Goal: Information Seeking & Learning: Check status

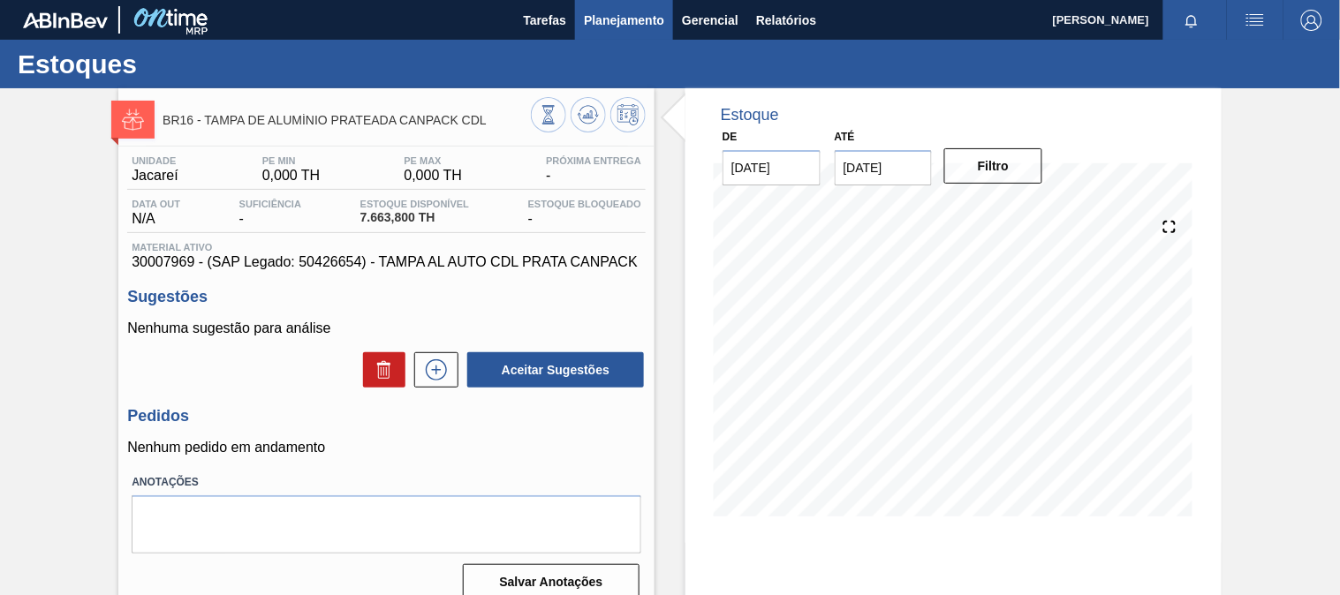
click at [608, 19] on span "Planejamento" at bounding box center [624, 20] width 80 height 21
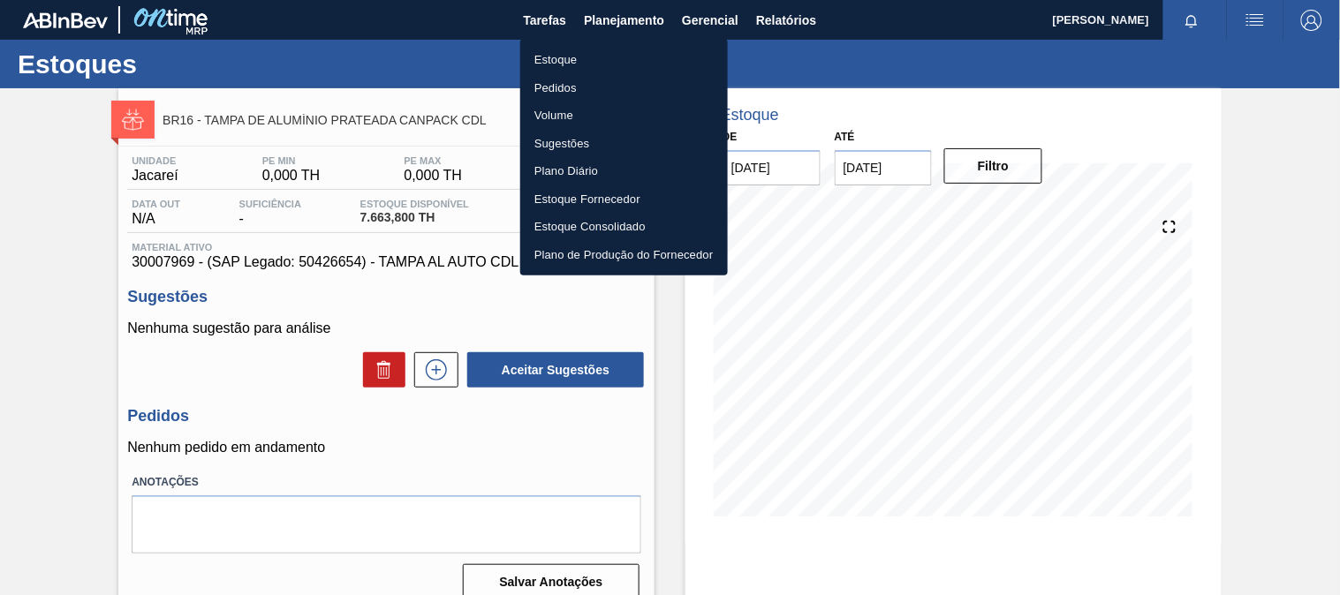
click at [615, 71] on li "Estoque" at bounding box center [624, 60] width 208 height 28
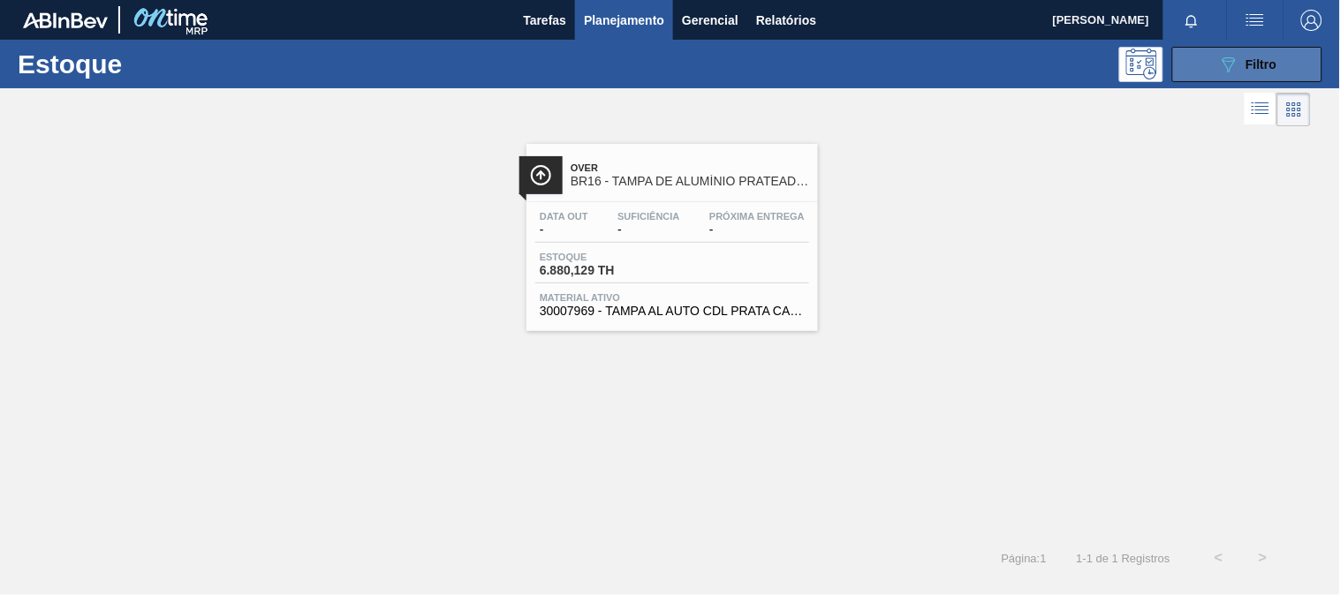
click at [1180, 73] on button "089F7B8B-B2A5-4AFE-B5C0-19BA573D28AC Filtro" at bounding box center [1247, 64] width 150 height 35
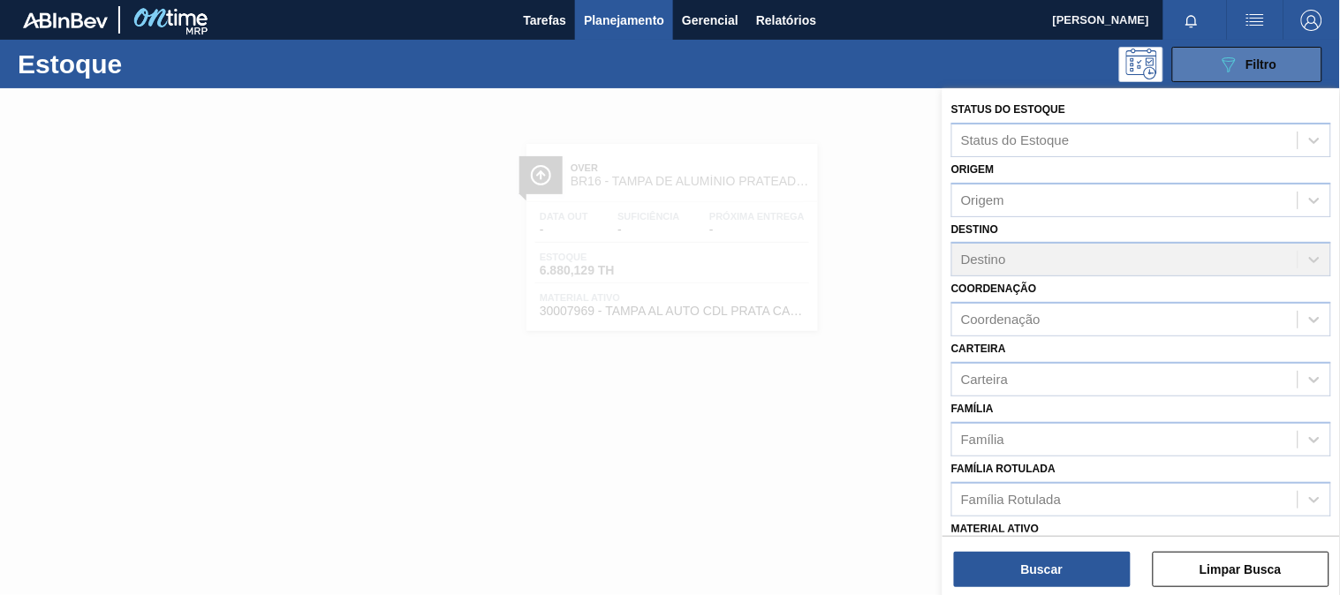
click at [1226, 66] on icon "089F7B8B-B2A5-4AFE-B5C0-19BA573D28AC" at bounding box center [1228, 64] width 21 height 21
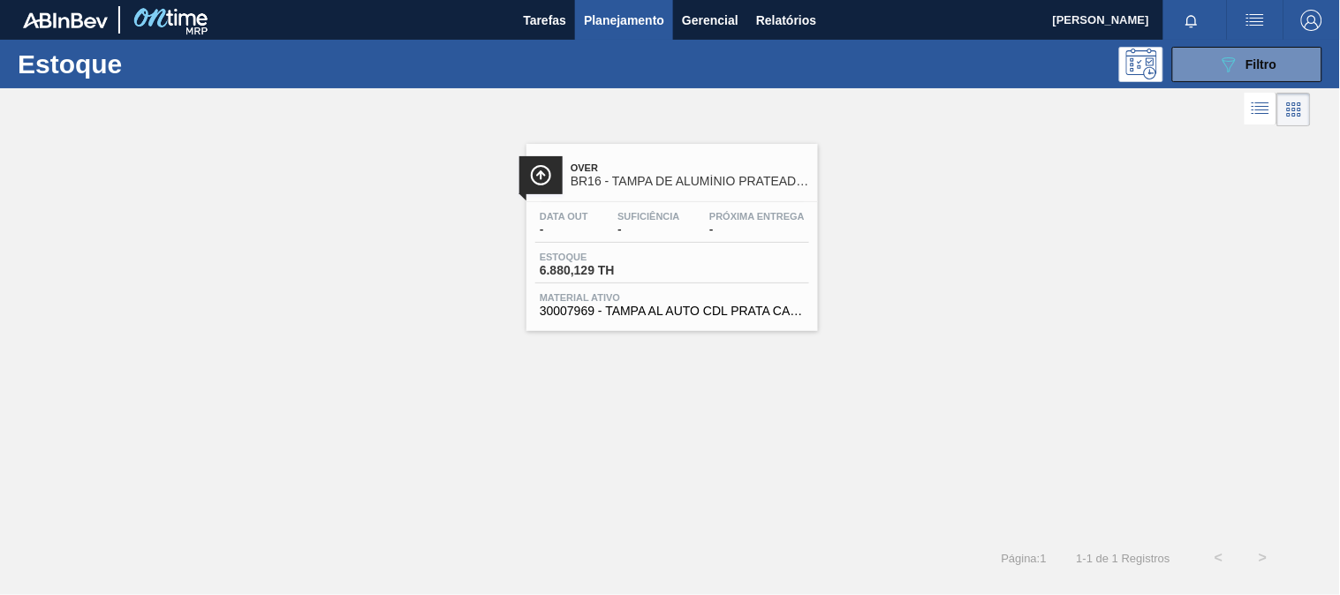
click at [595, 175] on span "BR16 - TAMPA DE ALUMÍNIO PRATEADA CANPACK CDL" at bounding box center [690, 181] width 239 height 13
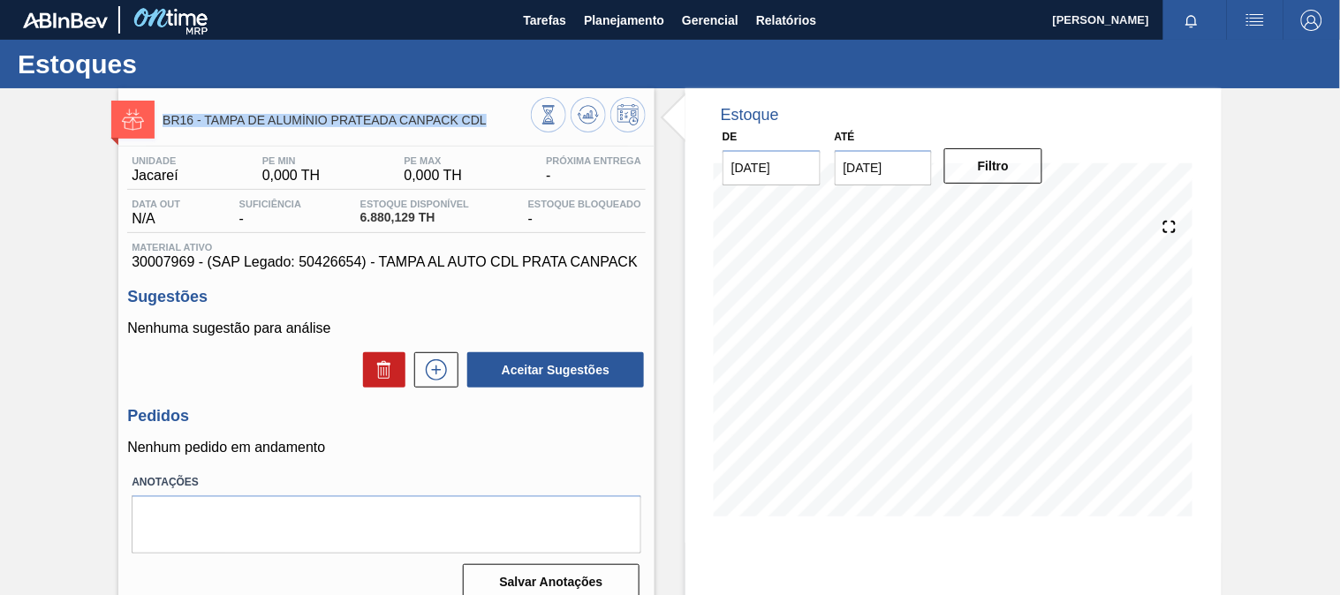
drag, startPoint x: 501, startPoint y: 120, endPoint x: 162, endPoint y: 108, distance: 339.5
click at [163, 108] on div "BR16 - TAMPA DE ALUMÍNIO PRATEADA CANPACK CDL" at bounding box center [347, 120] width 368 height 40
click at [157, 175] on span "Jacareí" at bounding box center [155, 176] width 46 height 16
click at [269, 183] on span "0,000 TH" at bounding box center [291, 176] width 58 height 16
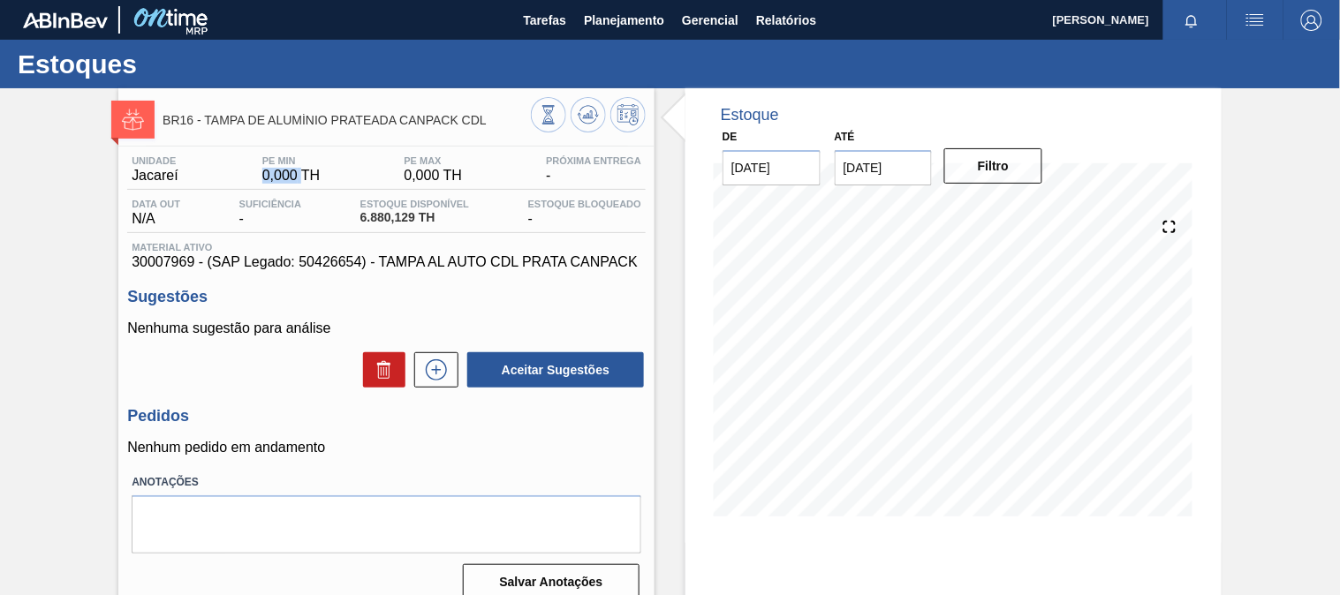
click at [269, 183] on span "0,000 TH" at bounding box center [291, 176] width 58 height 16
click at [411, 177] on span "0,000 TH" at bounding box center [434, 176] width 58 height 16
click at [399, 212] on span "6.880,129 TH" at bounding box center [414, 217] width 109 height 13
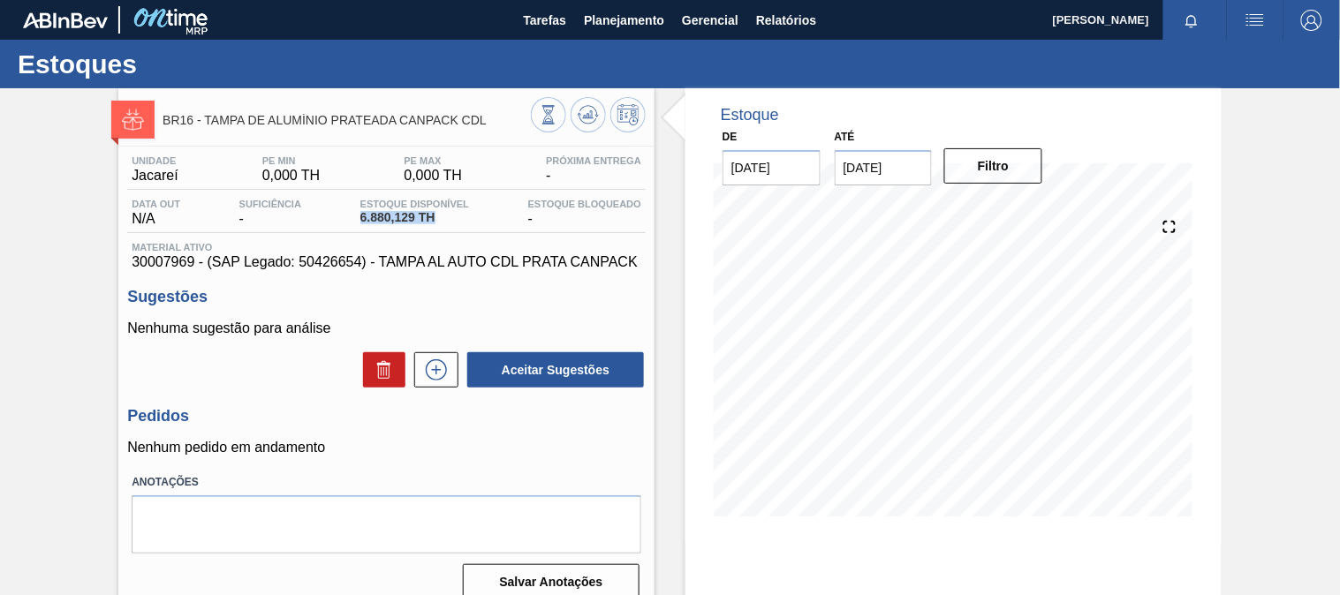
click at [399, 212] on span "6.880,129 TH" at bounding box center [414, 217] width 109 height 13
click at [639, 25] on span "Planejamento" at bounding box center [624, 20] width 80 height 21
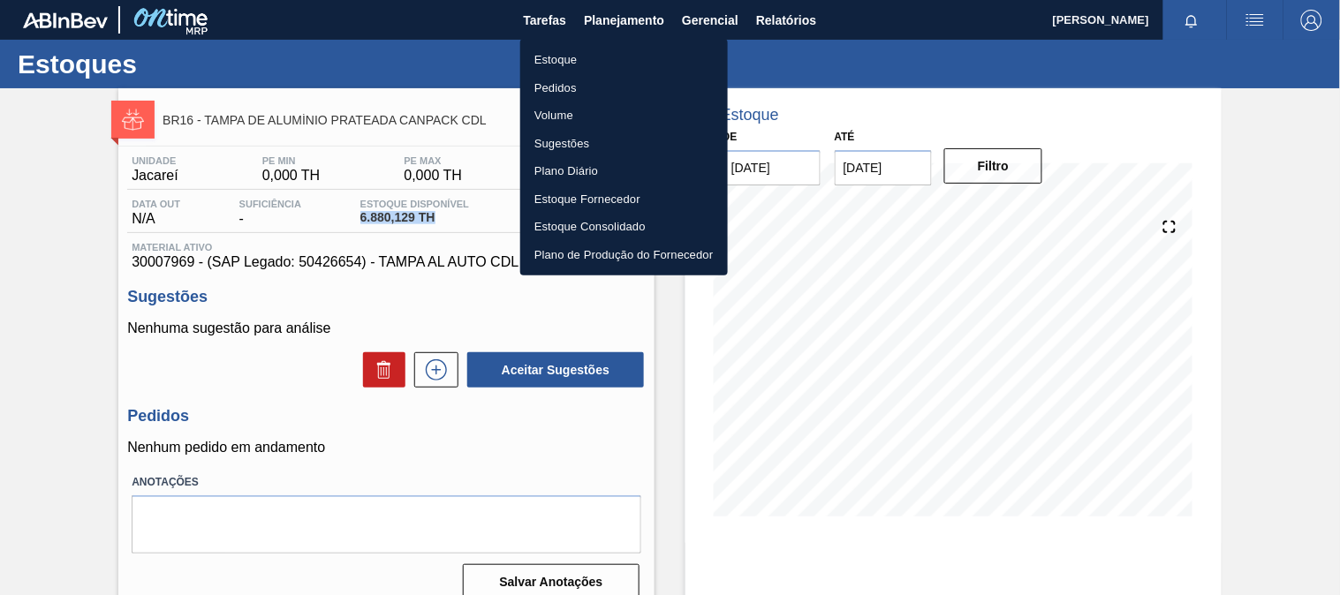
click at [593, 56] on li "Estoque" at bounding box center [624, 60] width 208 height 28
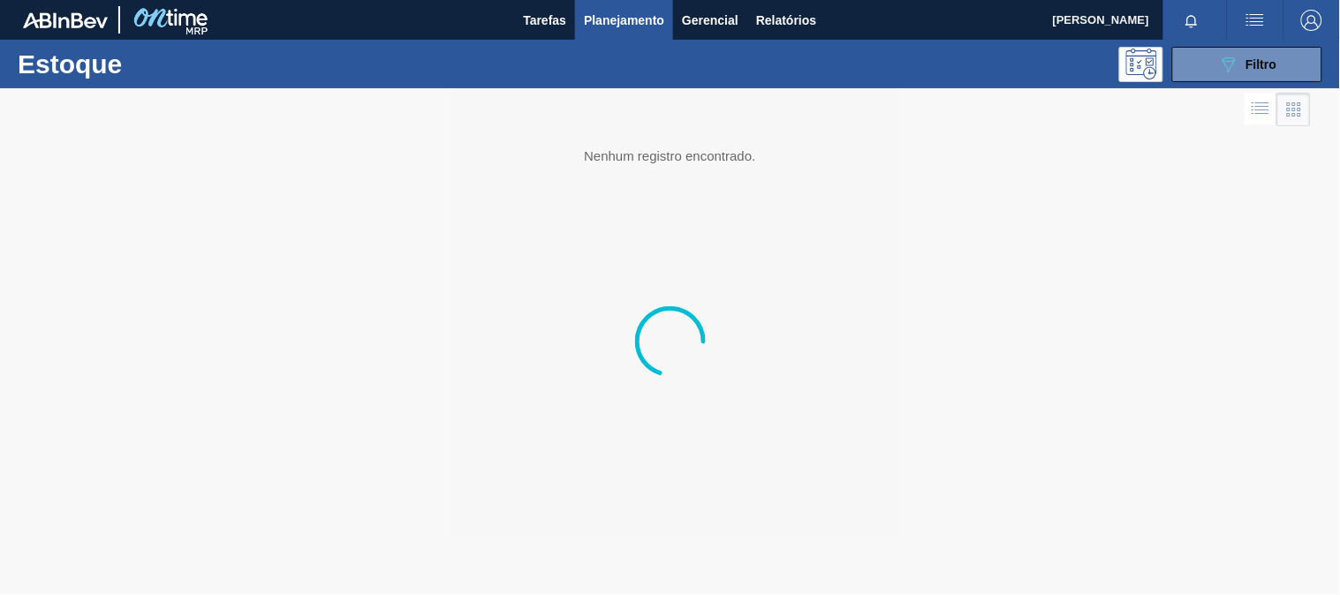
click at [1224, 45] on div "Estoque 089F7B8B-B2A5-4AFE-B5C0-19BA573D28AC Filtro" at bounding box center [670, 64] width 1340 height 49
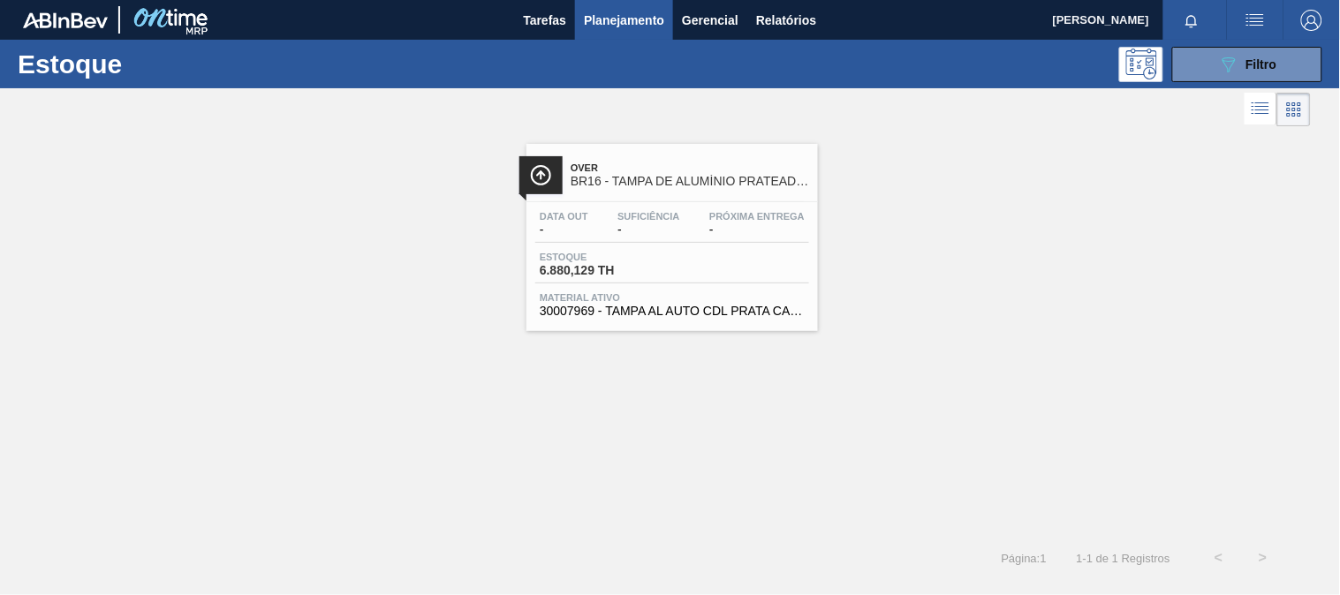
click at [757, 189] on div "Over BR16 - TAMPA DE ALUMÍNIO PRATEADA CANPACK CDL" at bounding box center [690, 175] width 239 height 40
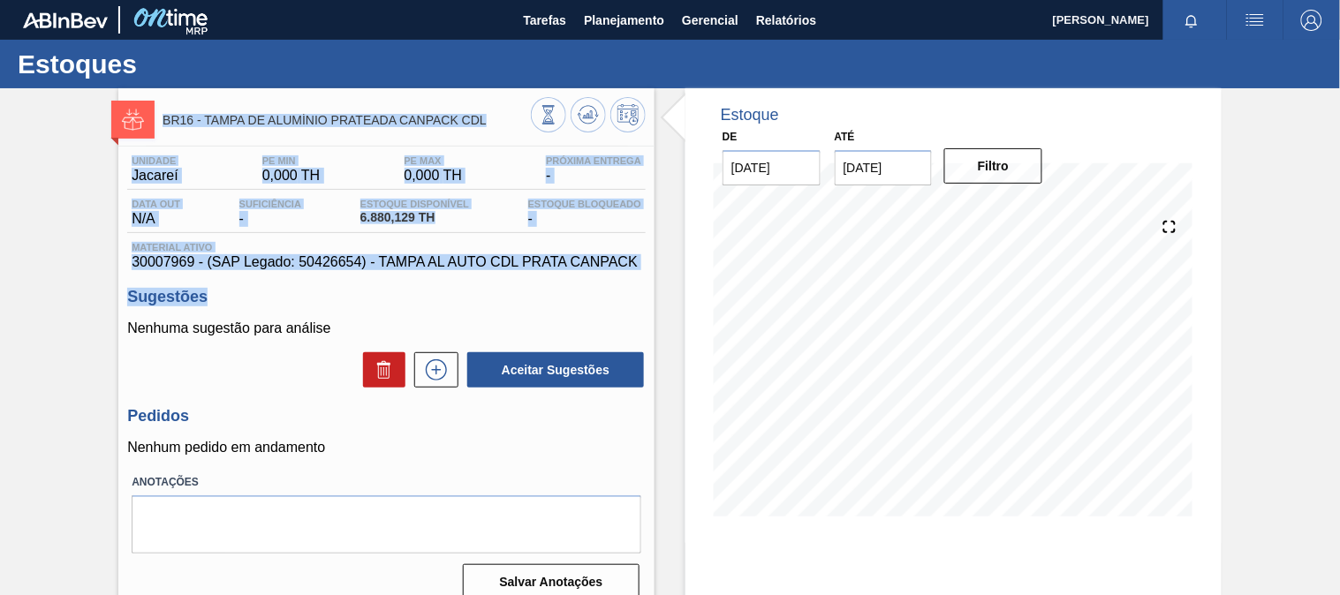
drag, startPoint x: 163, startPoint y: 108, endPoint x: 421, endPoint y: 288, distance: 314.0
click at [590, 278] on div "BR16 - TAMPA DE ALUMÍNIO PRATEADA CANPACK CDL Unidade Jacareí PE MIN 0,000 TH P…" at bounding box center [386, 423] width 536 height 671
click at [334, 300] on h3 "Sugestões" at bounding box center [386, 297] width 519 height 19
drag, startPoint x: 336, startPoint y: 331, endPoint x: 163, endPoint y: 120, distance: 272.5
click at [163, 120] on div "BR16 - TAMPA DE ALUMÍNIO PRATEADA CANPACK CDL Unidade Jacareí PE MIN 0,000 TH P…" at bounding box center [386, 423] width 536 height 671
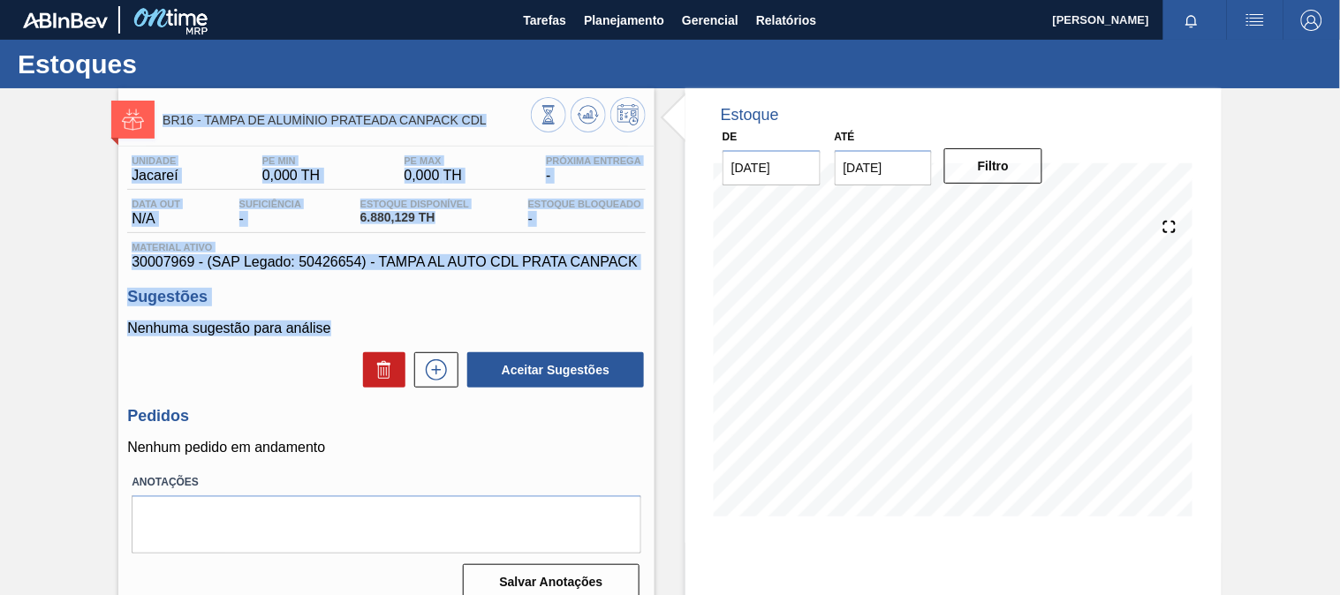
click at [171, 125] on span "BR16 - TAMPA DE ALUMÍNIO PRATEADA CANPACK CDL" at bounding box center [347, 120] width 368 height 13
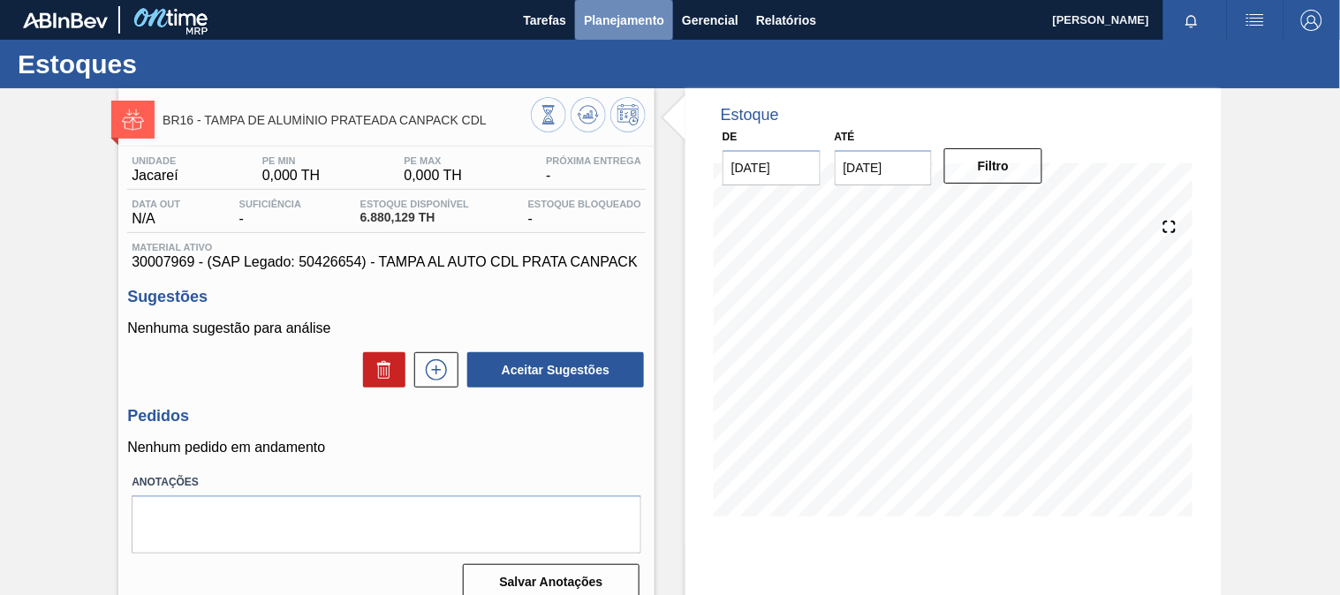
click at [648, 23] on span "Planejamento" at bounding box center [624, 20] width 80 height 21
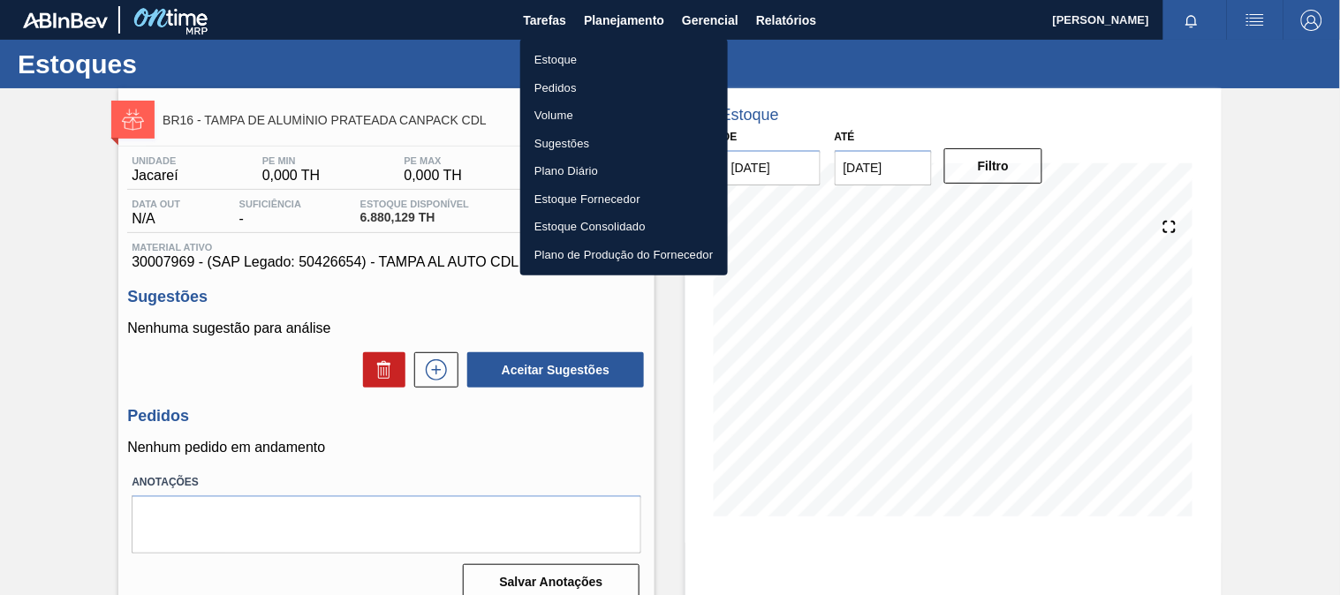
click at [585, 58] on li "Estoque" at bounding box center [624, 60] width 208 height 28
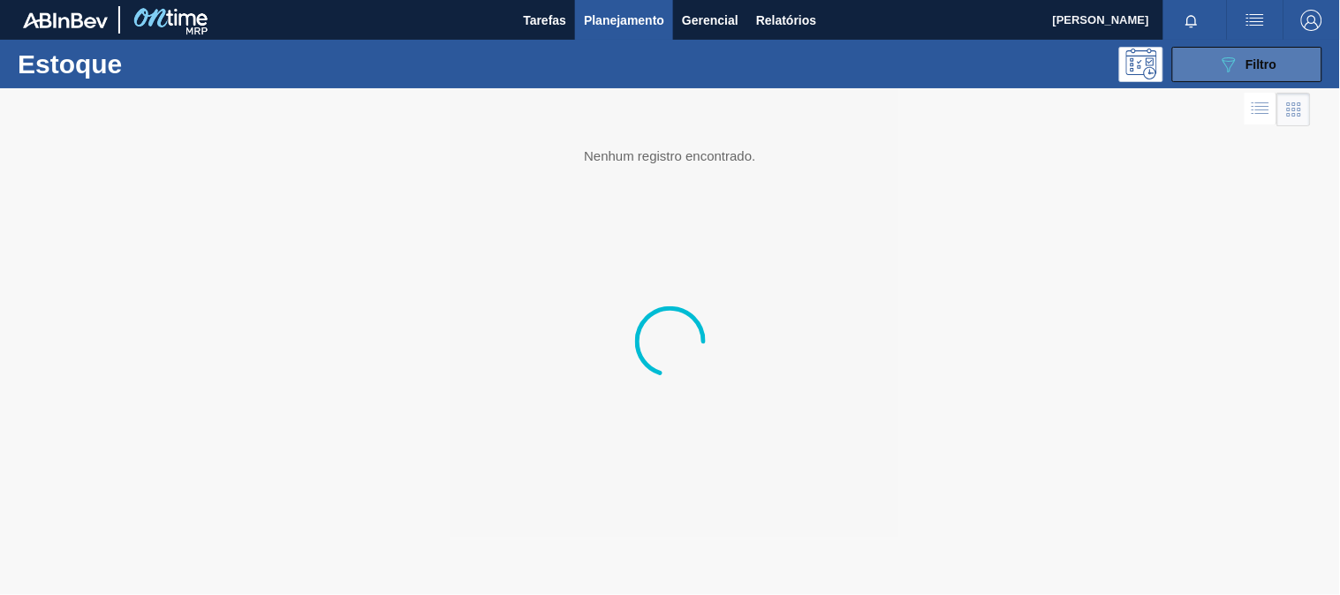
click at [1255, 55] on div "089F7B8B-B2A5-4AFE-B5C0-19BA573D28AC Filtro" at bounding box center [1247, 64] width 59 height 21
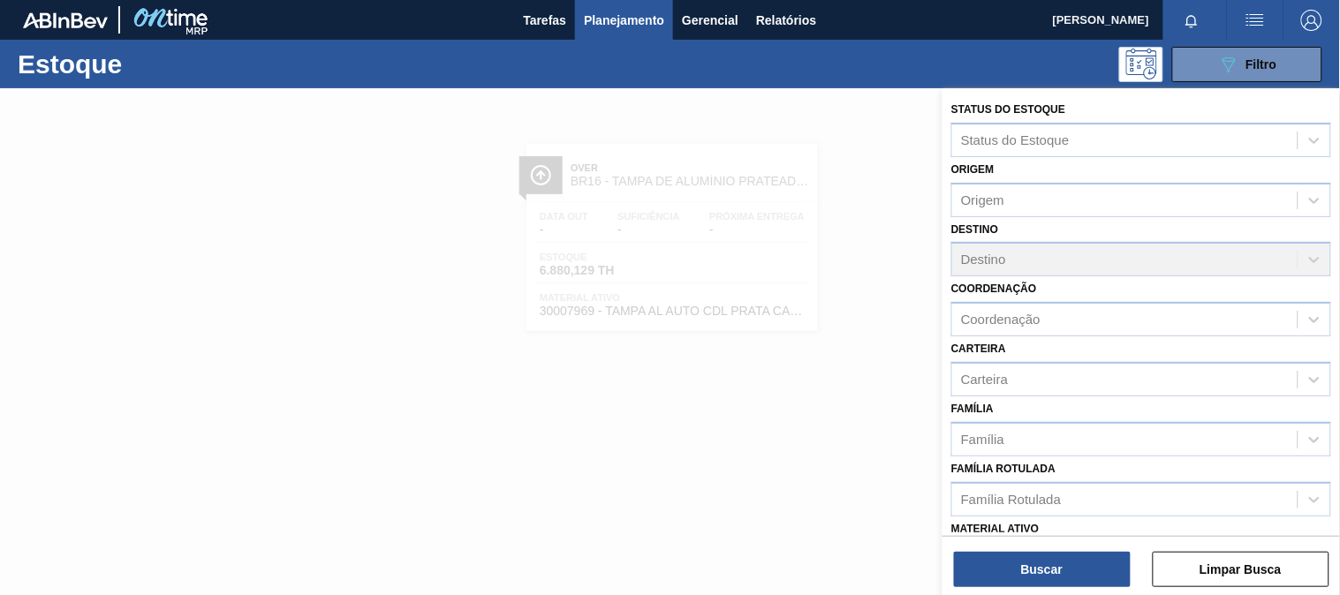
scroll to position [98, 0]
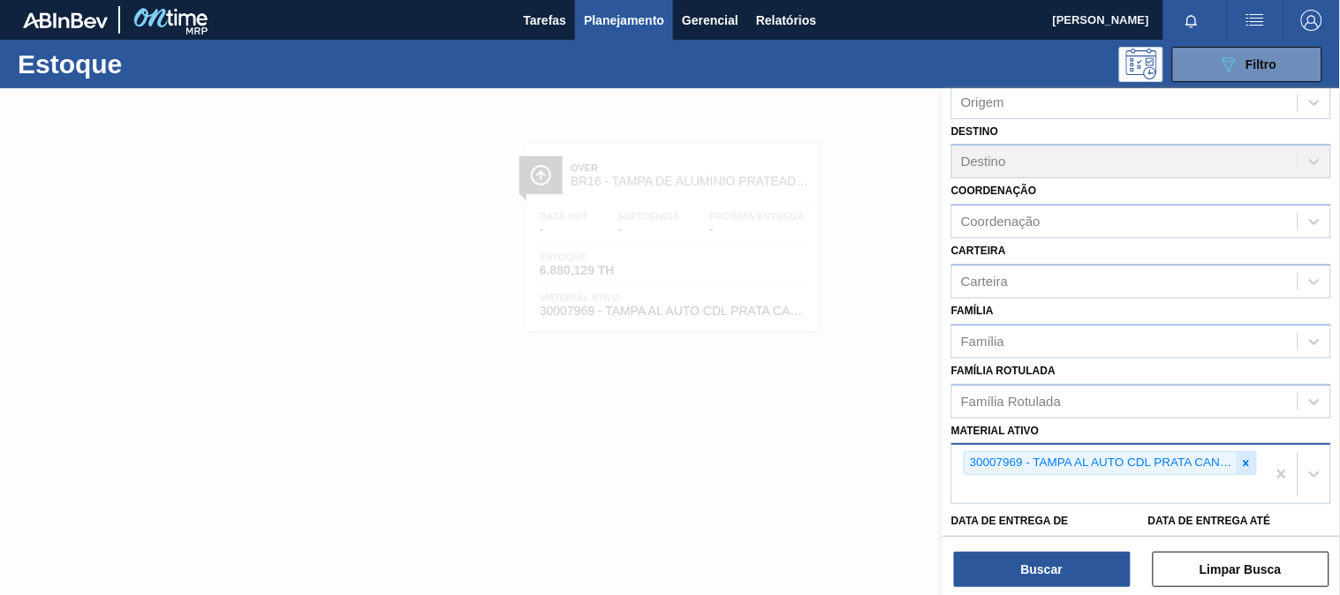
click at [1247, 459] on icon at bounding box center [1246, 464] width 12 height 12
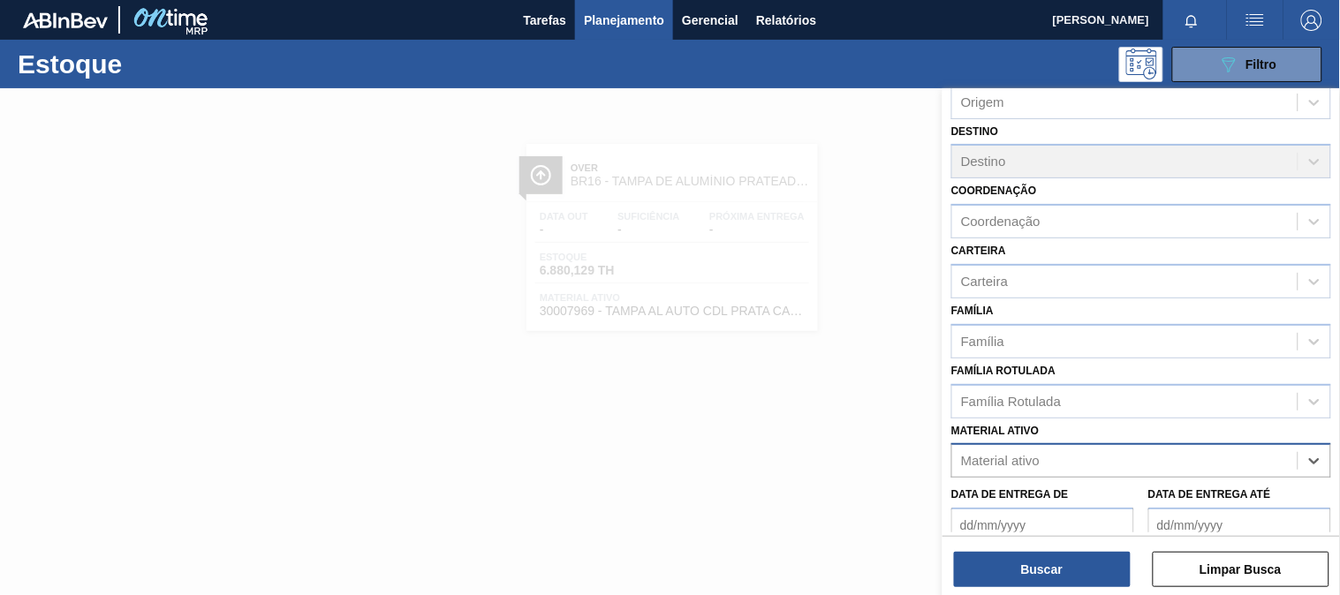
paste ativo "30031884"
type ativo "30031884"
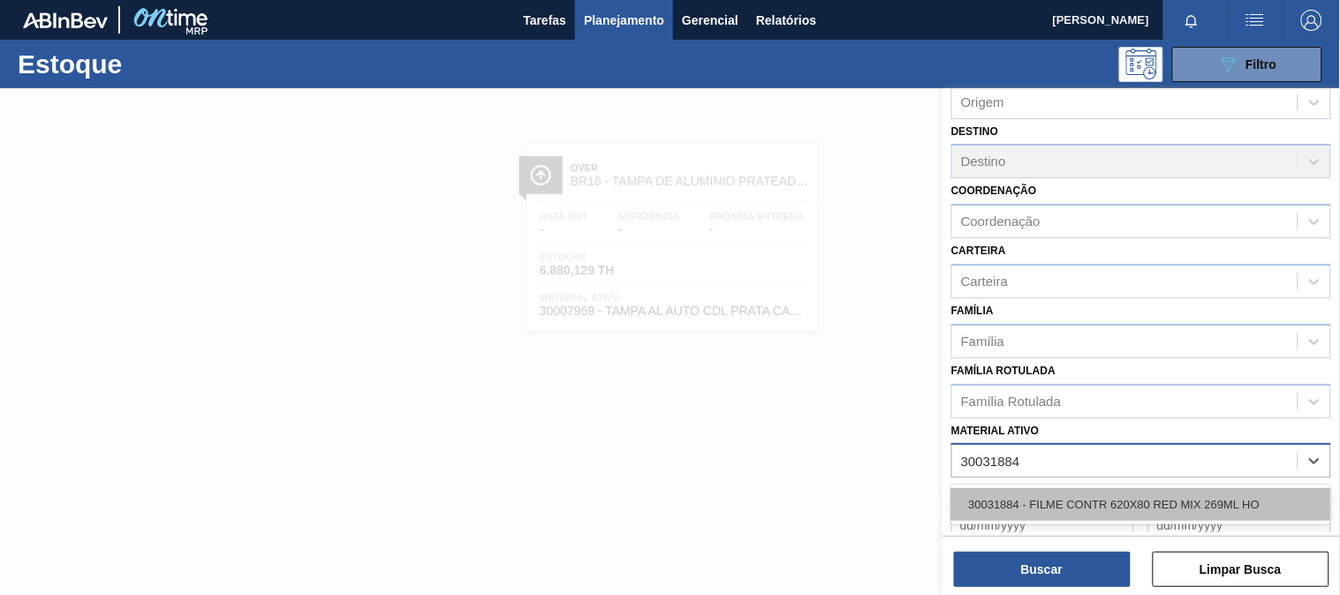
click at [1110, 490] on div "30031884 - FILME CONTR 620X80 RED MIX 269ML HO" at bounding box center [1142, 505] width 380 height 33
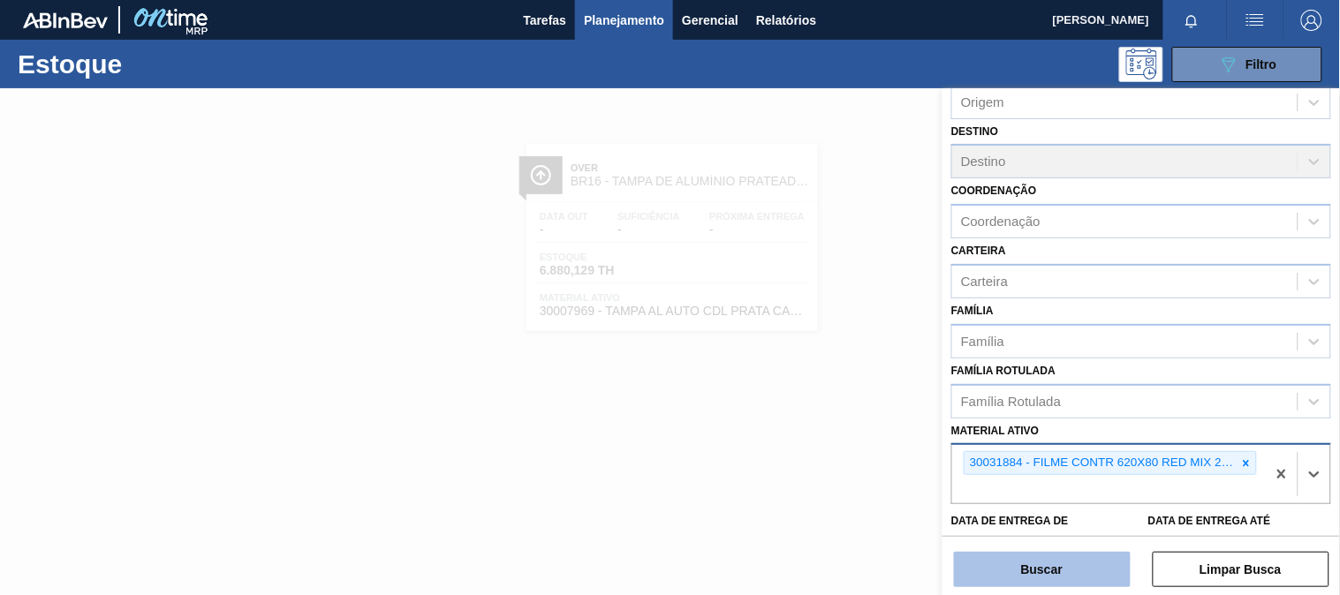
click at [1064, 565] on button "Buscar" at bounding box center [1042, 569] width 177 height 35
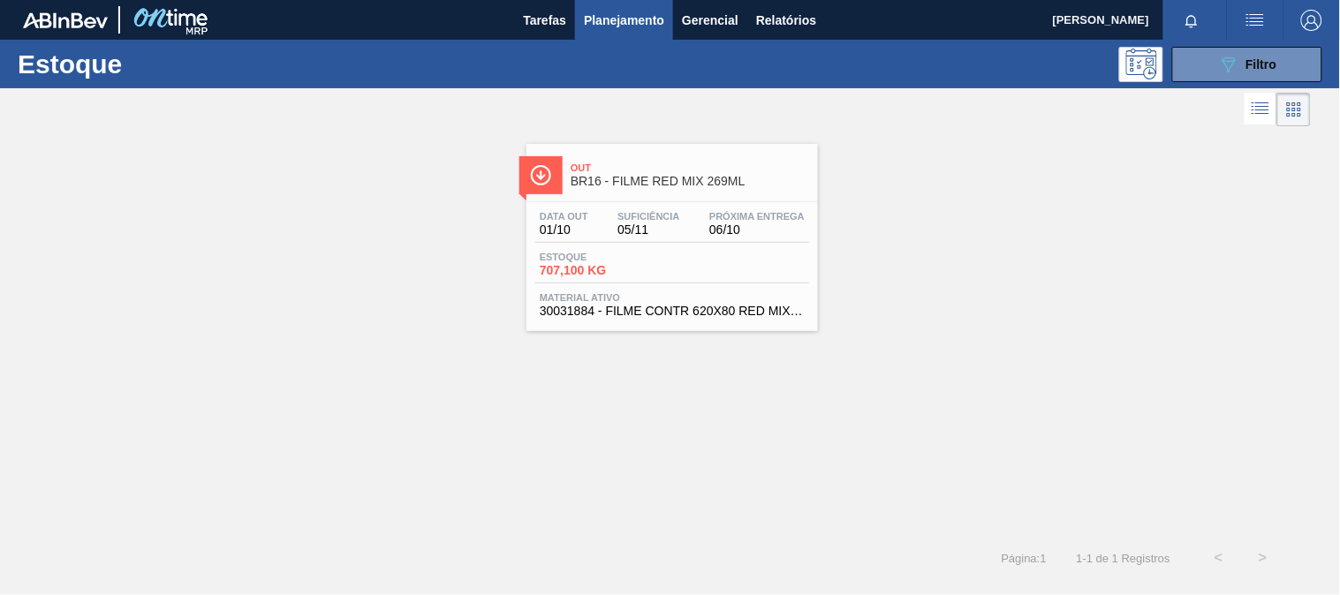
click at [700, 269] on div "Estoque 707,100 KG" at bounding box center [672, 268] width 274 height 32
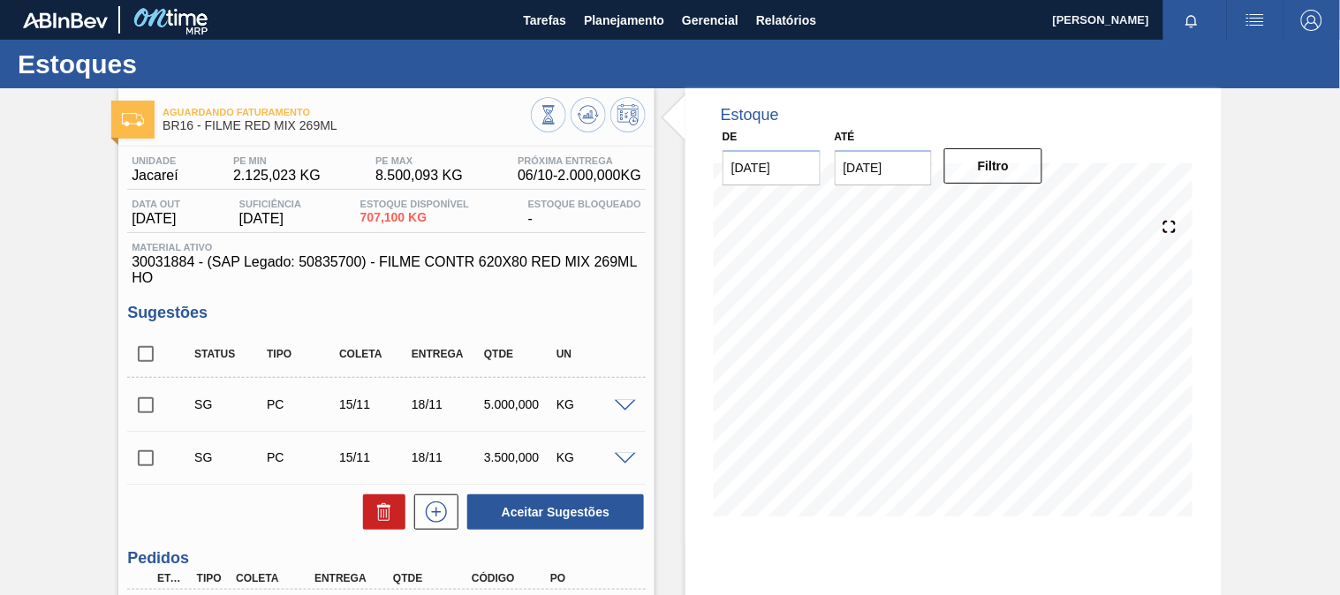
scroll to position [98, 0]
